Goal: Task Accomplishment & Management: Use online tool/utility

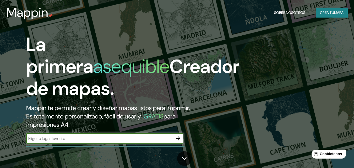
click at [39, 138] on input "text" at bounding box center [99, 138] width 147 height 6
type input "l"
type input "aguascalientes"
click at [180, 137] on icon "button" at bounding box center [178, 138] width 6 height 6
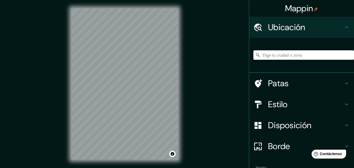
click at [267, 55] on input "Elige tu ciudad o zona" at bounding box center [303, 54] width 101 height 9
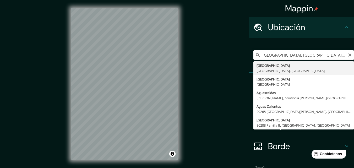
click at [262, 66] on div "[GEOGRAPHIC_DATA], [GEOGRAPHIC_DATA], [GEOGRAPHIC_DATA] [GEOGRAPHIC_DATA] [GEOG…" at bounding box center [303, 55] width 101 height 26
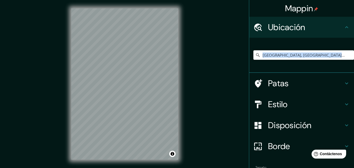
click at [343, 81] on icon at bounding box center [346, 83] width 6 height 6
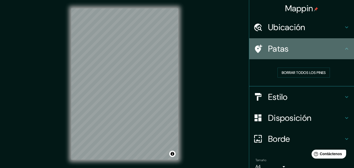
click at [277, 49] on font "Patas" at bounding box center [278, 48] width 21 height 11
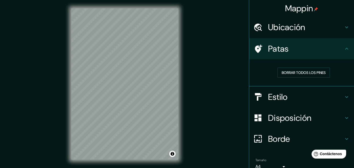
click at [345, 49] on icon at bounding box center [346, 49] width 3 height 2
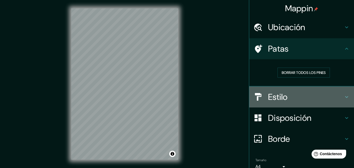
click at [274, 97] on font "Estilo" at bounding box center [278, 96] width 20 height 11
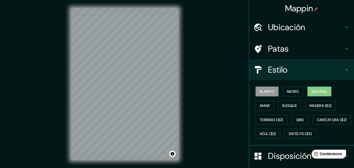
click at [316, 90] on font "Natural" at bounding box center [319, 91] width 16 height 5
click at [261, 106] on font "Amar" at bounding box center [264, 105] width 10 height 5
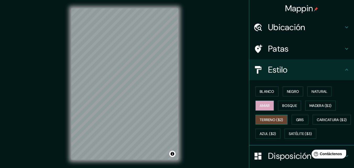
click at [265, 119] on font "Terreno ($2)" at bounding box center [271, 119] width 24 height 5
click at [319, 106] on font "Madera ($2)" at bounding box center [320, 105] width 22 height 5
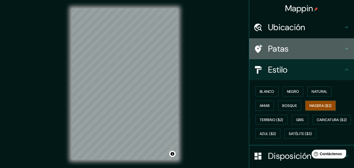
click at [255, 47] on icon at bounding box center [258, 49] width 7 height 8
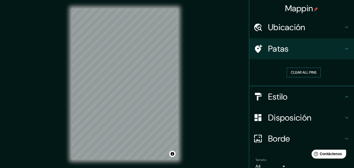
click at [297, 71] on button "Clear all pins" at bounding box center [303, 73] width 34 height 10
drag, startPoint x: 124, startPoint y: 81, endPoint x: 125, endPoint y: 74, distance: 7.2
click at [125, 74] on div at bounding box center [126, 75] width 4 height 4
click at [126, 74] on div at bounding box center [126, 75] width 4 height 4
click at [345, 26] on icon at bounding box center [346, 27] width 6 height 6
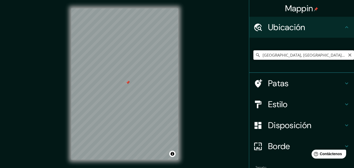
click at [259, 55] on input "[GEOGRAPHIC_DATA], [GEOGRAPHIC_DATA], [GEOGRAPHIC_DATA]" at bounding box center [303, 54] width 101 height 9
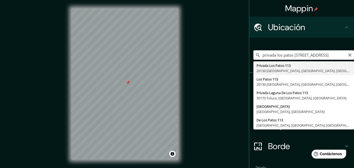
type input "Privada [STREET_ADDRESS]"
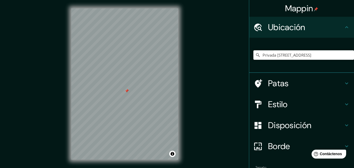
click at [339, 124] on h4 "Disposición" at bounding box center [305, 125] width 75 height 10
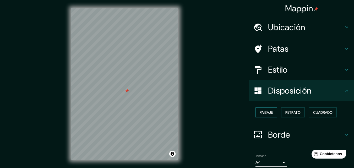
click at [271, 112] on button "Paisaje" at bounding box center [265, 112] width 21 height 10
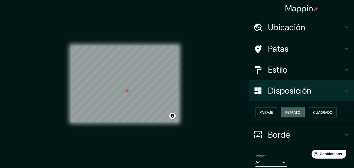
click at [285, 111] on font "Retrato" at bounding box center [292, 112] width 15 height 5
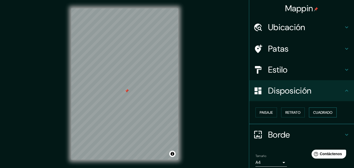
click at [317, 111] on font "Cuadrado" at bounding box center [322, 112] width 19 height 5
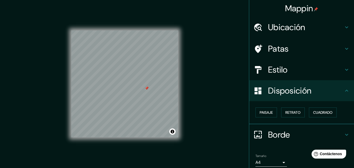
click at [345, 134] on icon at bounding box center [346, 135] width 3 height 2
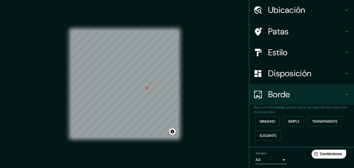
scroll to position [26, 0]
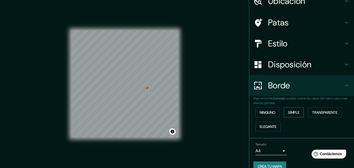
click at [290, 112] on font "Simple" at bounding box center [294, 112] width 12 height 5
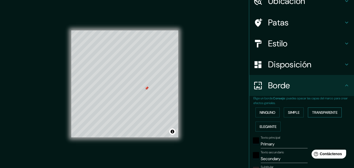
click at [318, 116] on button "Transparente" at bounding box center [325, 112] width 34 height 10
click at [263, 110] on font "Ninguno" at bounding box center [267, 112] width 16 height 5
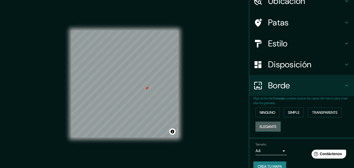
click at [265, 125] on font "Elegante" at bounding box center [267, 126] width 17 height 5
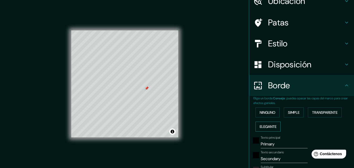
click at [265, 125] on font "Elegante" at bounding box center [267, 126] width 17 height 5
type input "163"
type input "33"
type input "16"
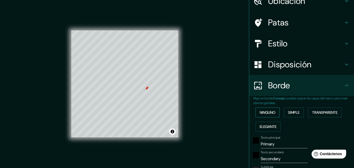
click at [263, 112] on font "Ninguno" at bounding box center [267, 112] width 16 height 5
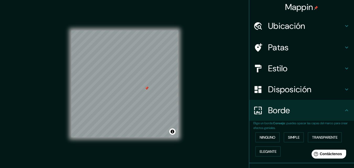
scroll to position [0, 0]
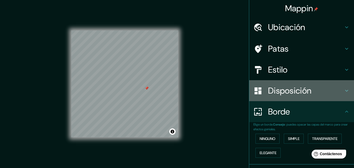
click at [289, 90] on font "Disposición" at bounding box center [289, 90] width 43 height 11
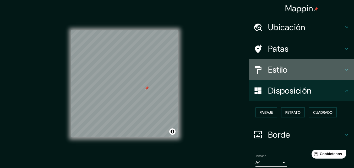
click at [274, 67] on font "Estilo" at bounding box center [278, 69] width 20 height 11
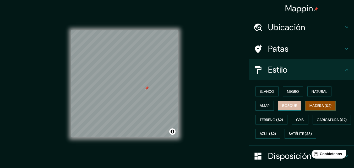
click at [288, 106] on font "Bosque" at bounding box center [289, 105] width 15 height 5
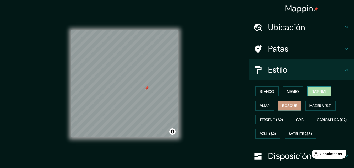
click at [313, 92] on font "Natural" at bounding box center [319, 91] width 16 height 5
click at [290, 87] on button "Negro" at bounding box center [292, 91] width 21 height 10
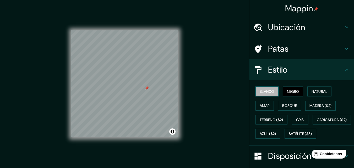
click at [267, 91] on font "Blanco" at bounding box center [266, 91] width 15 height 5
click at [261, 106] on font "Amar" at bounding box center [264, 105] width 10 height 5
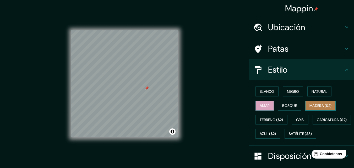
click at [312, 105] on font "Madera ($2)" at bounding box center [320, 105] width 22 height 5
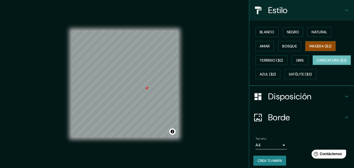
scroll to position [77, 0]
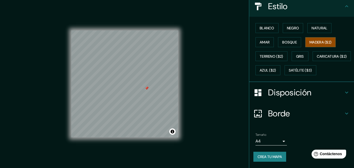
click at [268, 156] on font "Crea tu mapa" at bounding box center [269, 156] width 24 height 5
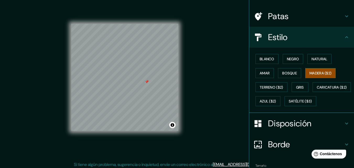
scroll to position [8, 0]
